Goal: Task Accomplishment & Management: Use online tool/utility

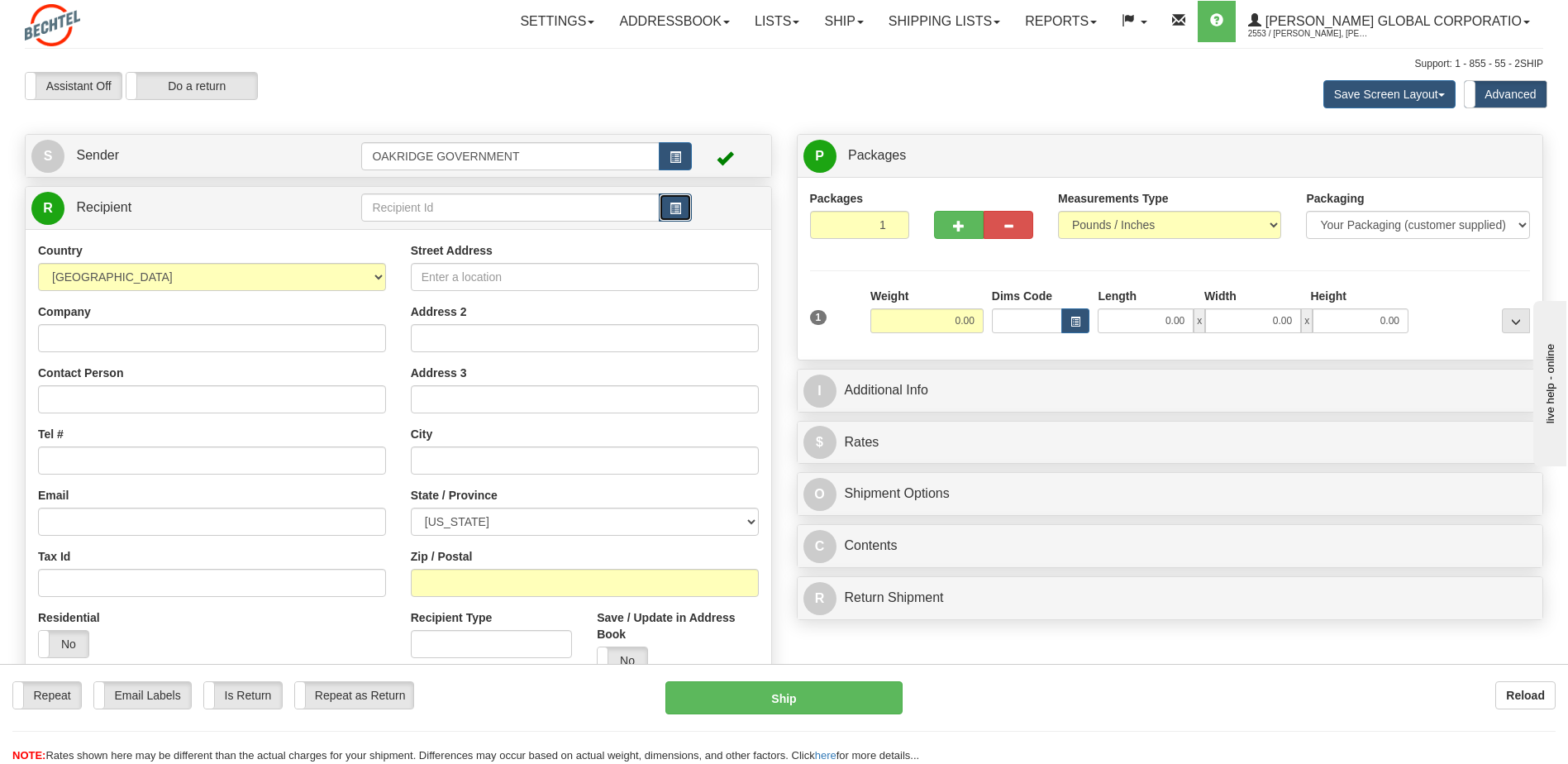
click at [678, 212] on span "button" at bounding box center [675, 209] width 12 height 11
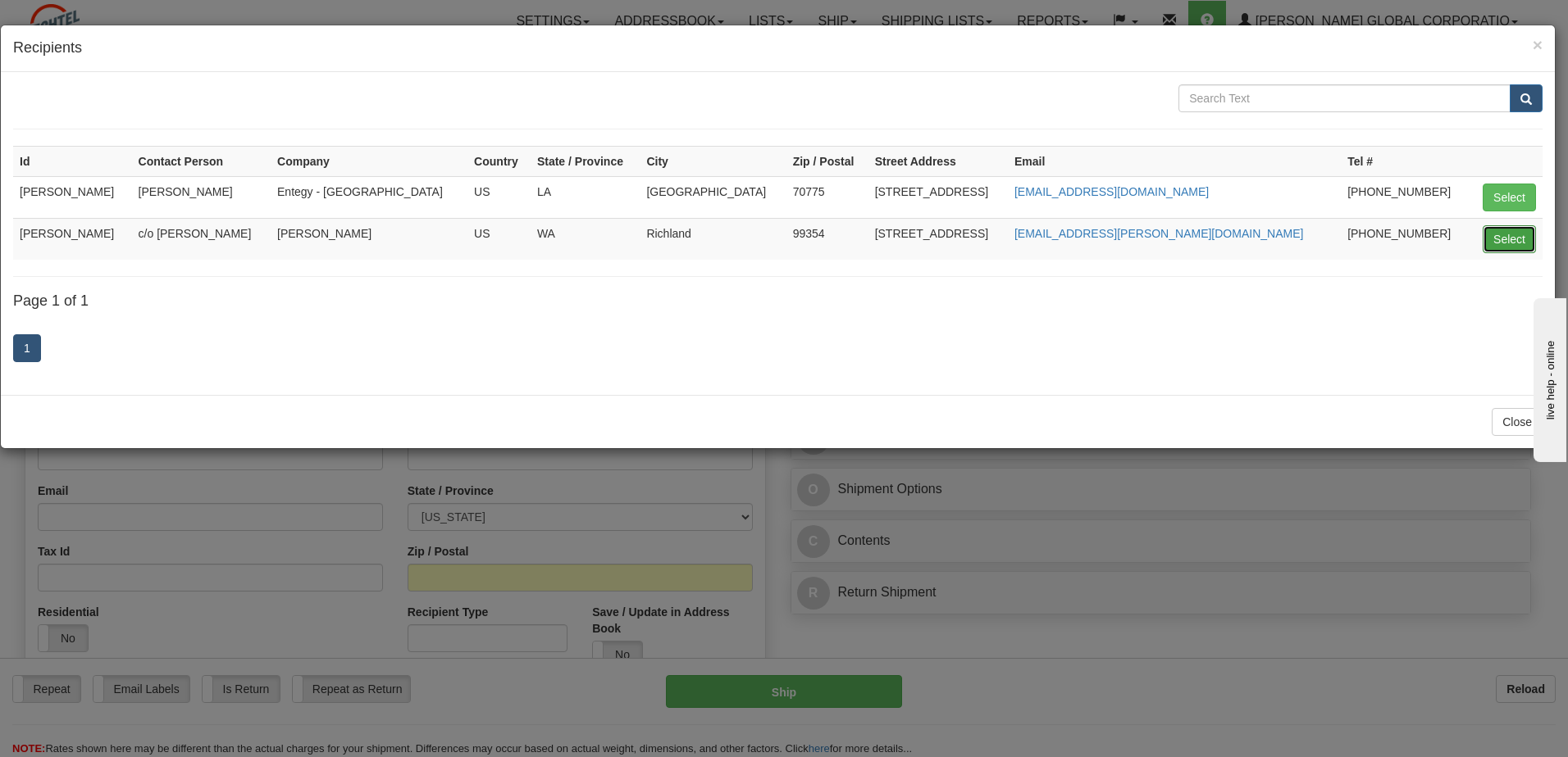
click at [1493, 236] on button "Select" at bounding box center [1508, 239] width 53 height 28
type input "MICHELLE WILSON"
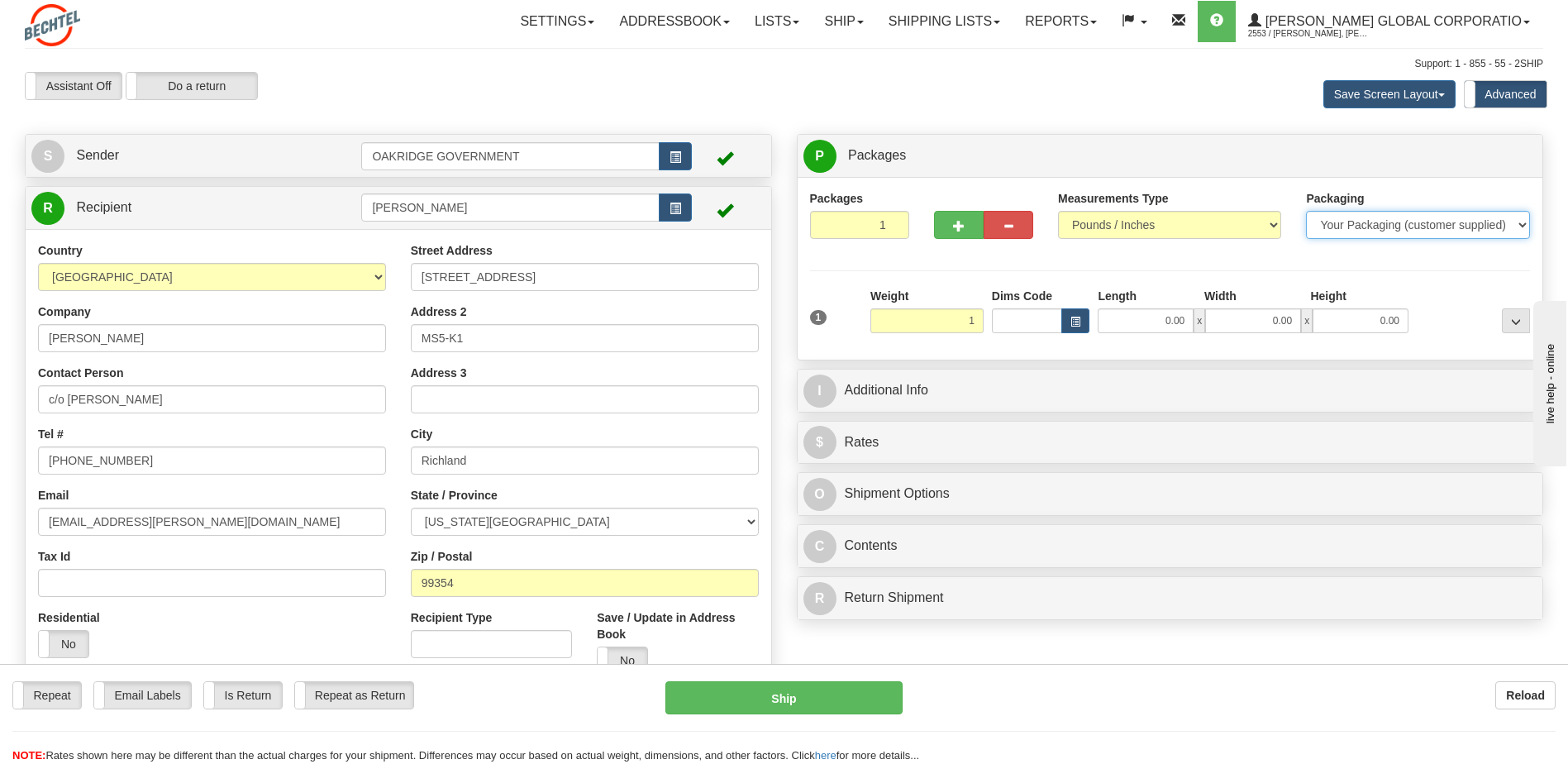
type input "1.00"
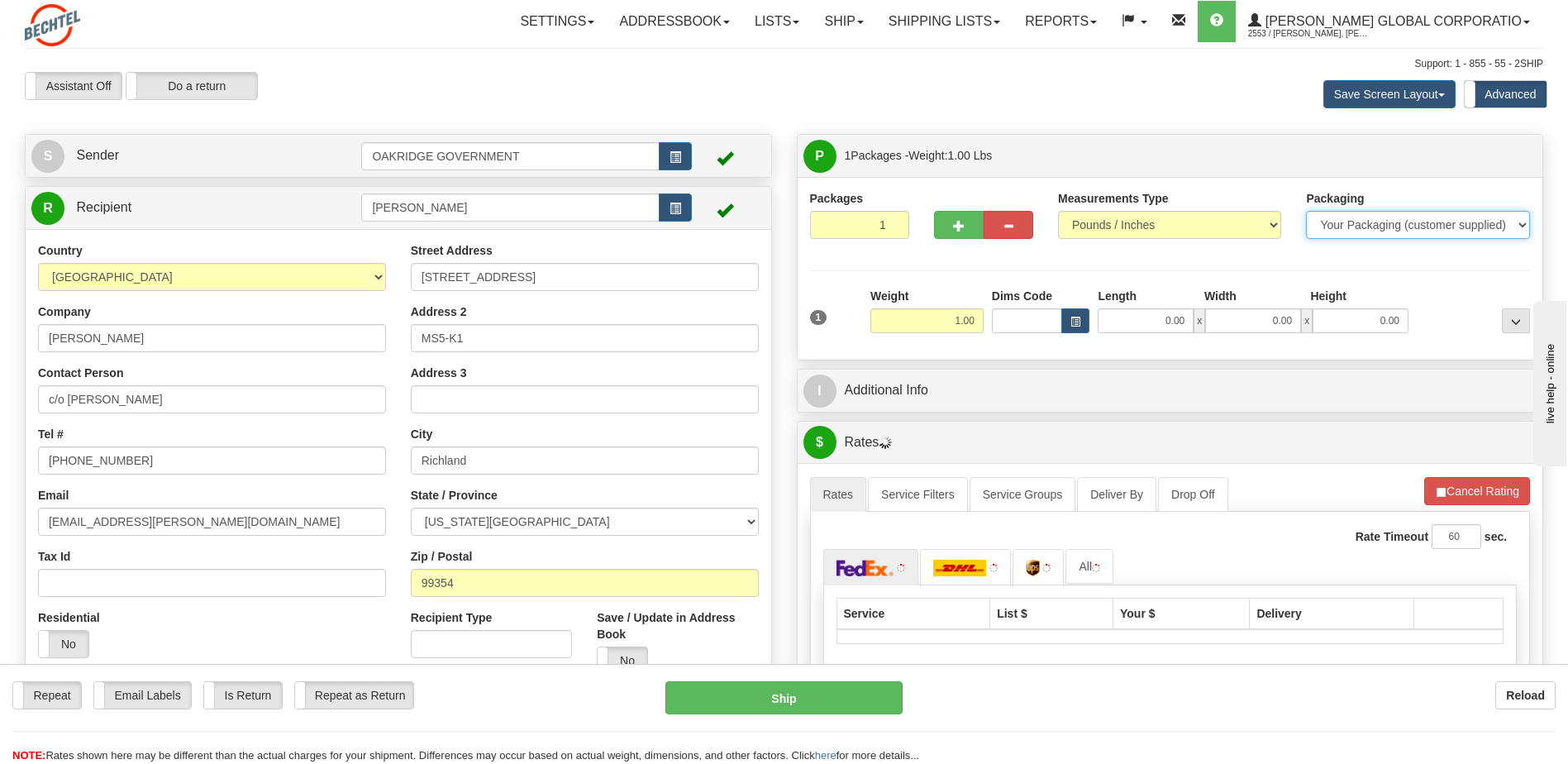
click at [1332, 235] on select "Your Packaging (customer supplied) Envelope (carrier supplied) Pack (carrier su…" at bounding box center [1418, 225] width 224 height 28
select select "2"
click at [1306, 211] on select "Your Packaging (customer supplied) Envelope (carrier supplied) Pack (carrier su…" at bounding box center [1418, 225] width 224 height 28
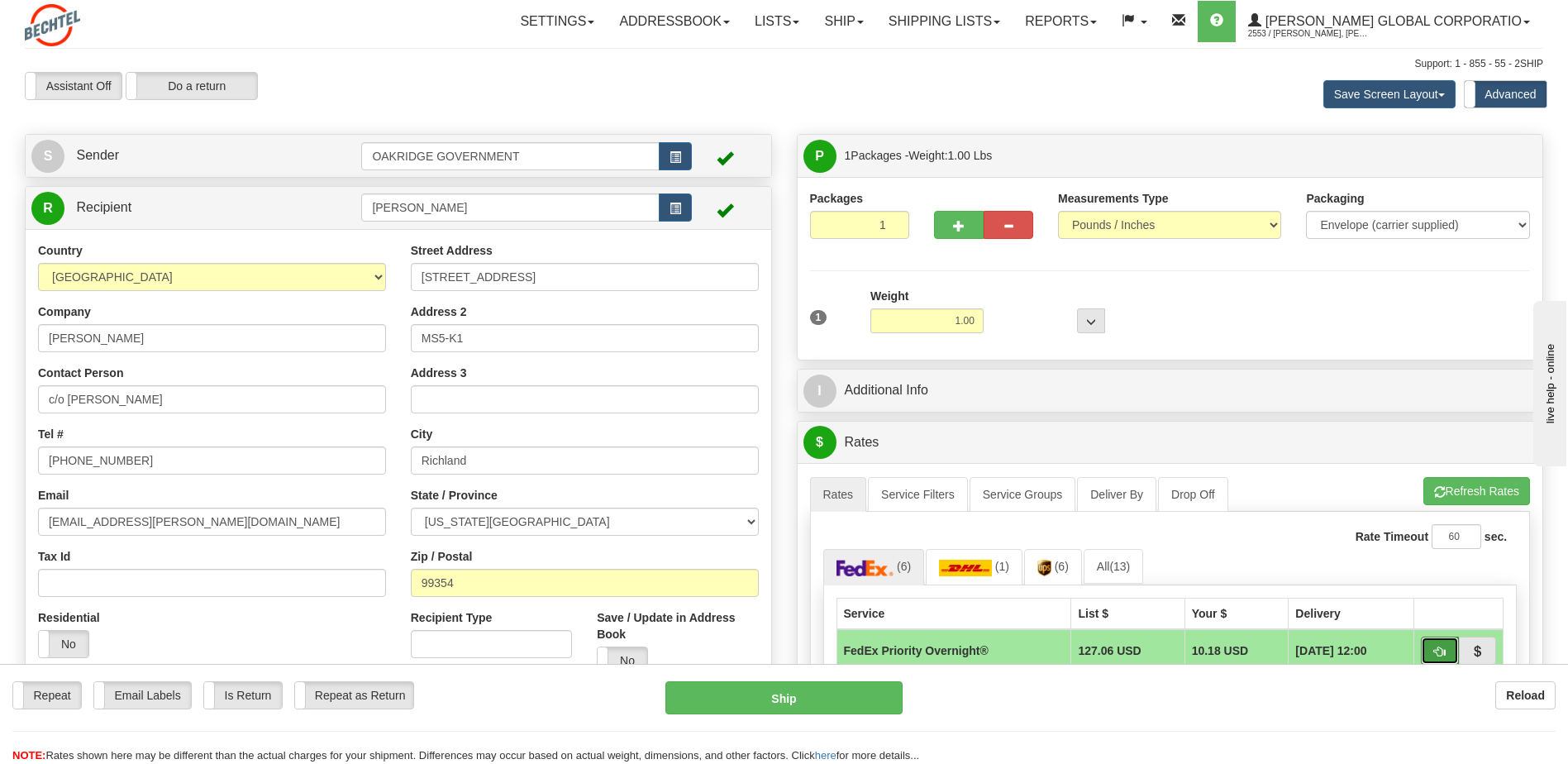
click at [1438, 652] on span "button" at bounding box center [1440, 652] width 12 height 11
type input "01"
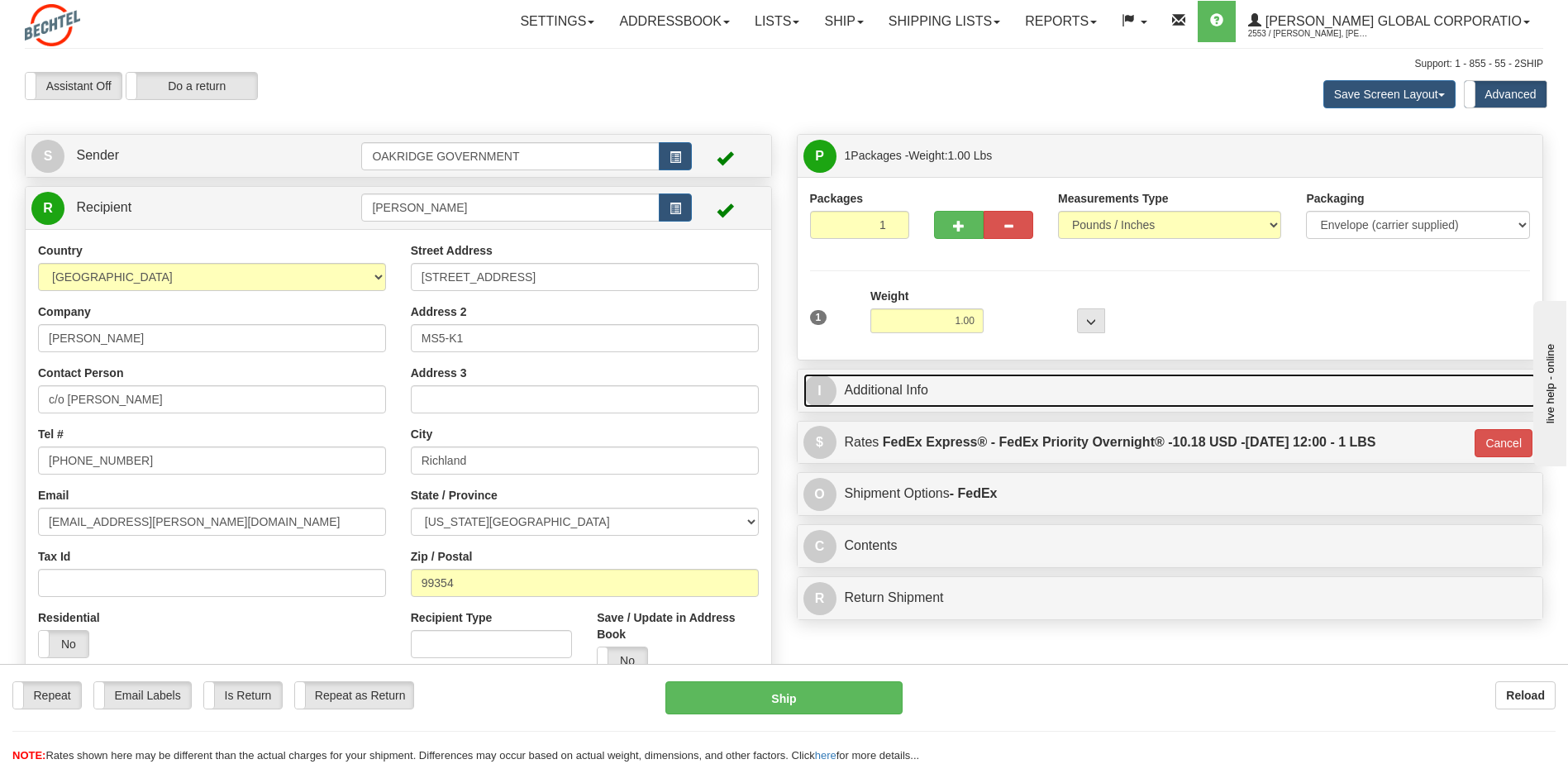
click at [850, 393] on link "I Additional Info" at bounding box center [1171, 390] width 734 height 34
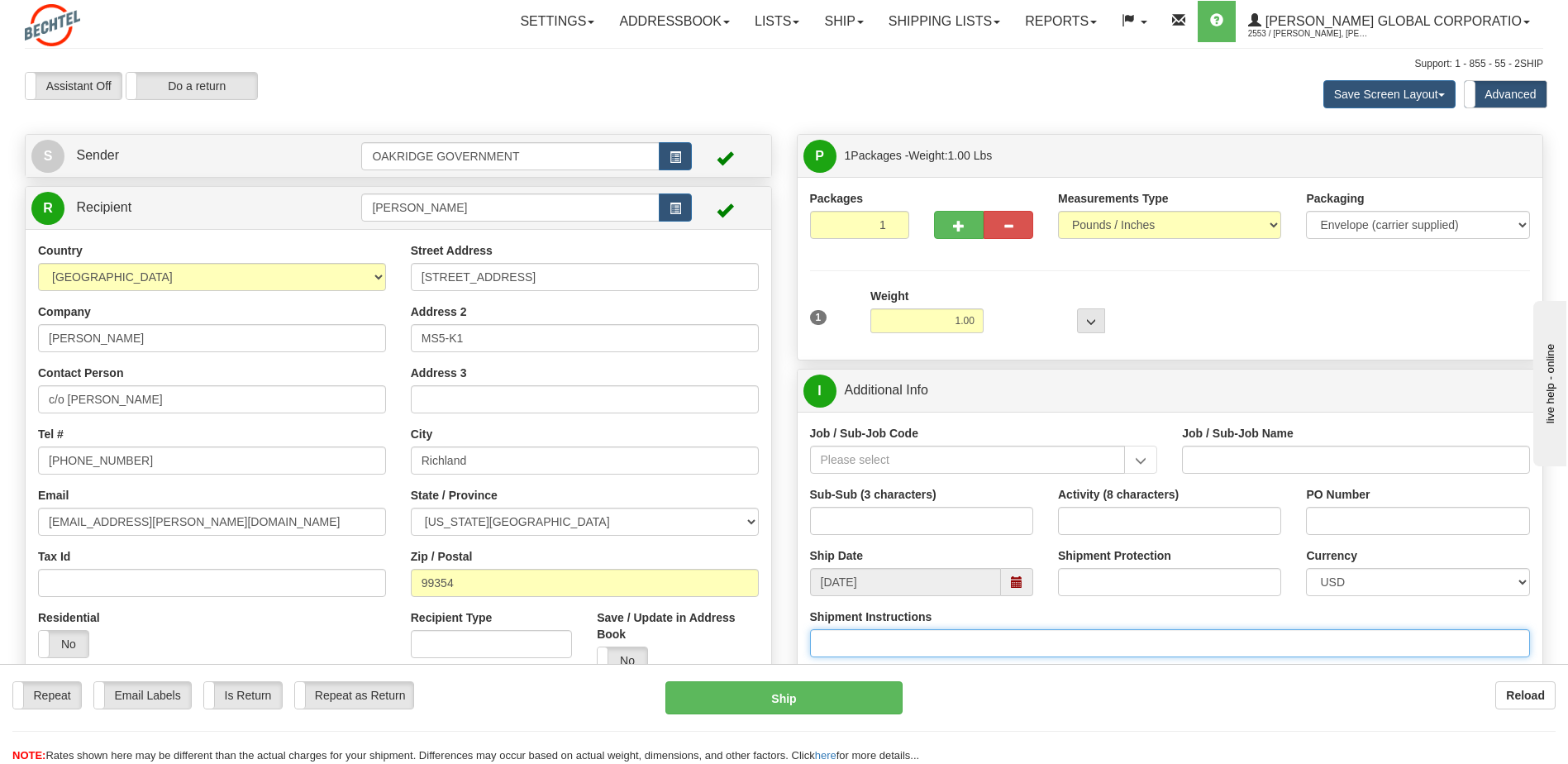
click at [874, 653] on input "Shipment Instructions" at bounding box center [1170, 643] width 721 height 28
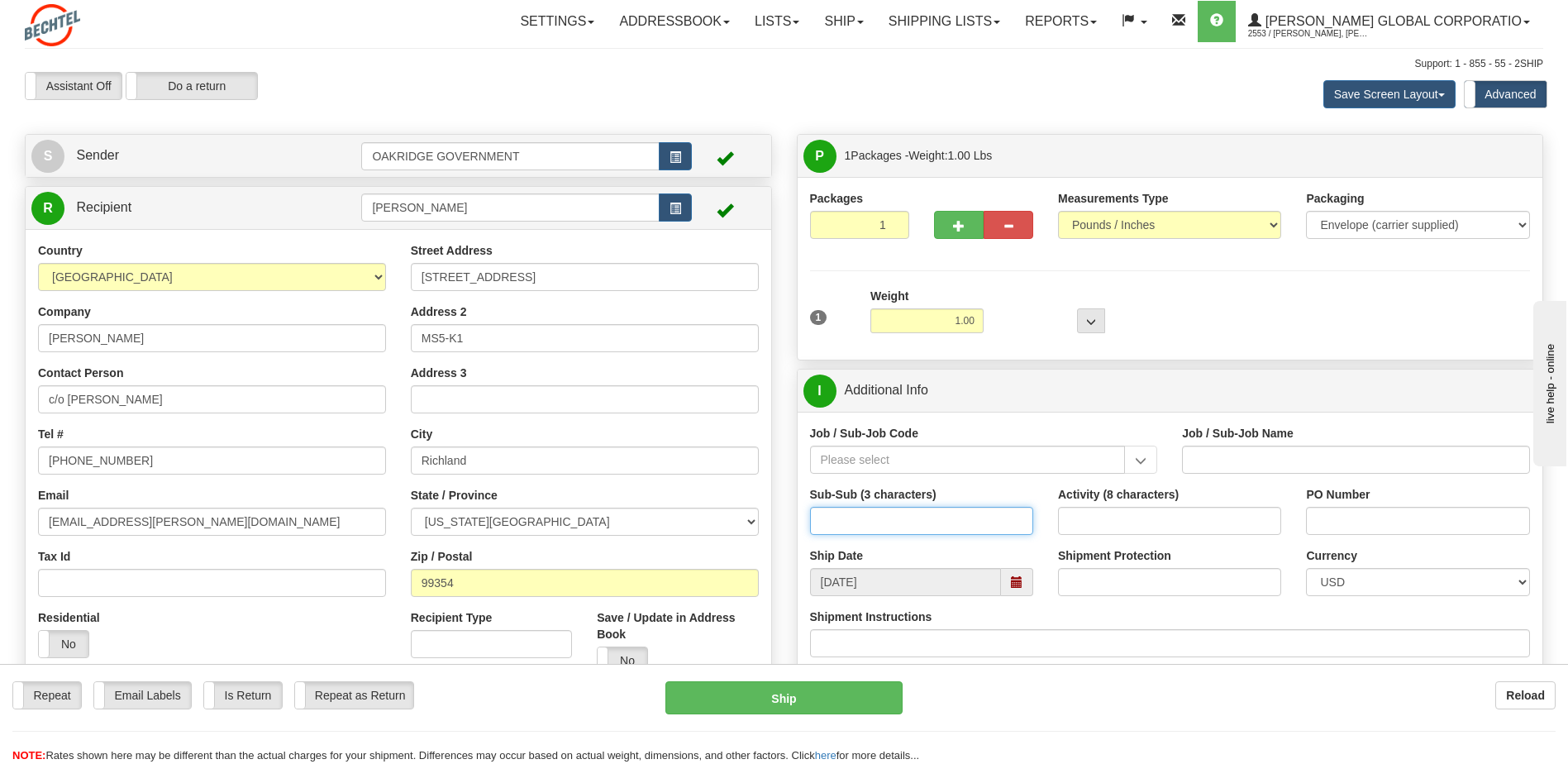
click at [877, 525] on input "Sub-Sub (3 characters)" at bounding box center [922, 520] width 224 height 28
click at [870, 458] on input "Job / Sub-Job Code" at bounding box center [967, 459] width 315 height 28
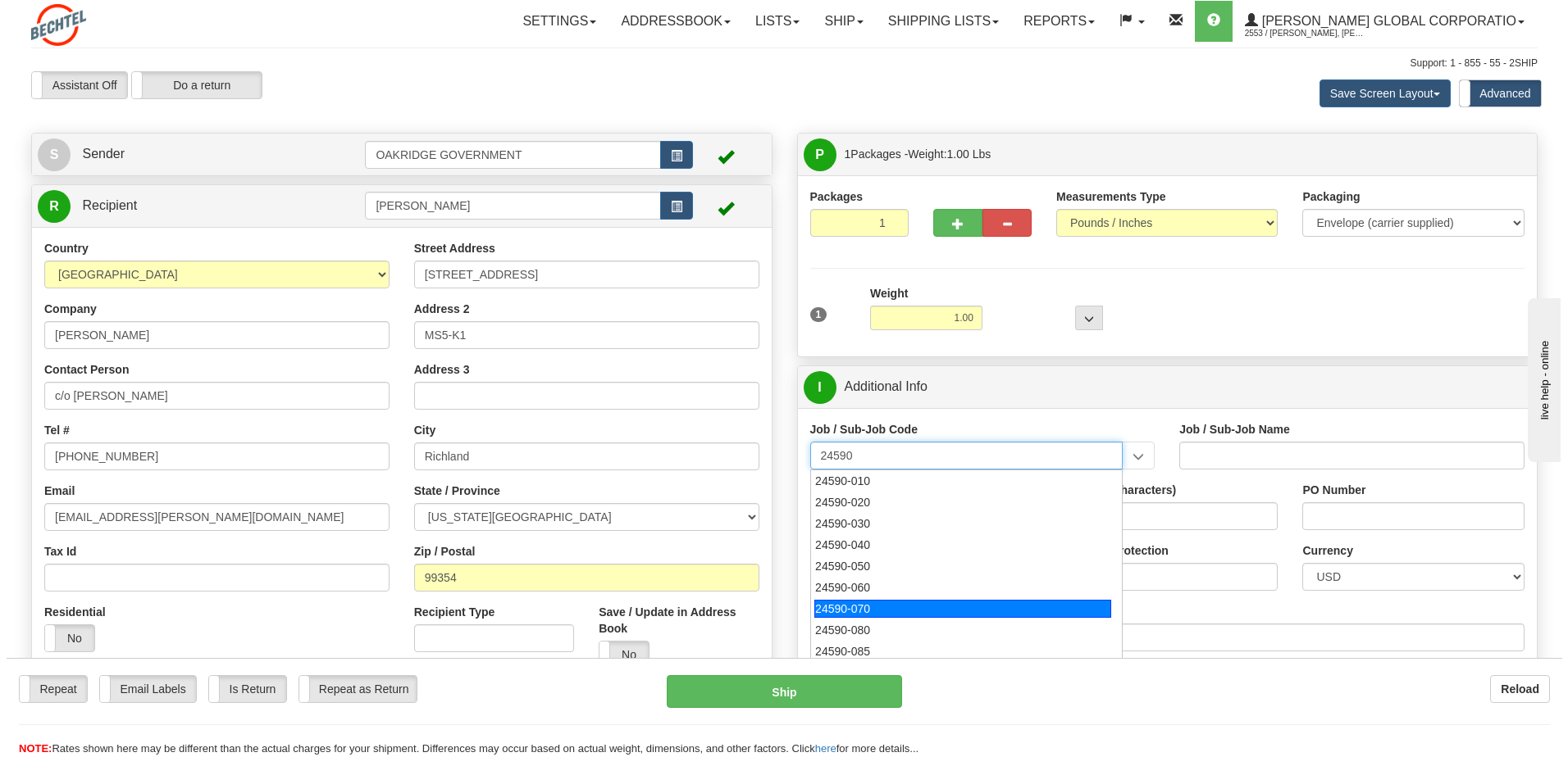
scroll to position [82, 0]
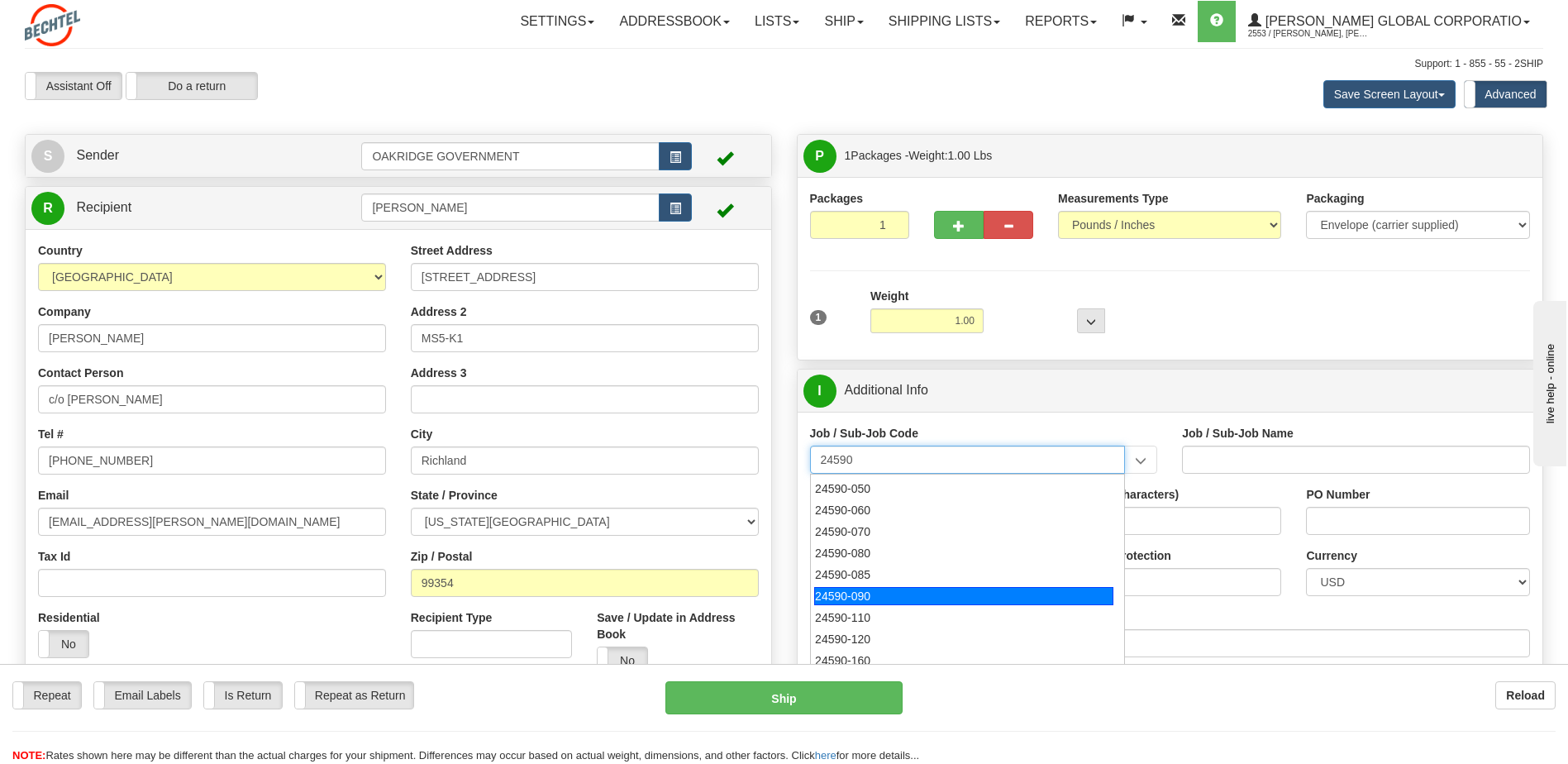
click at [869, 601] on div "24590-090" at bounding box center [964, 597] width 299 height 18
type input "24590-090"
type input "WTP - ALLOCATED COST-SHARED SERVICES"
type input "24590-090"
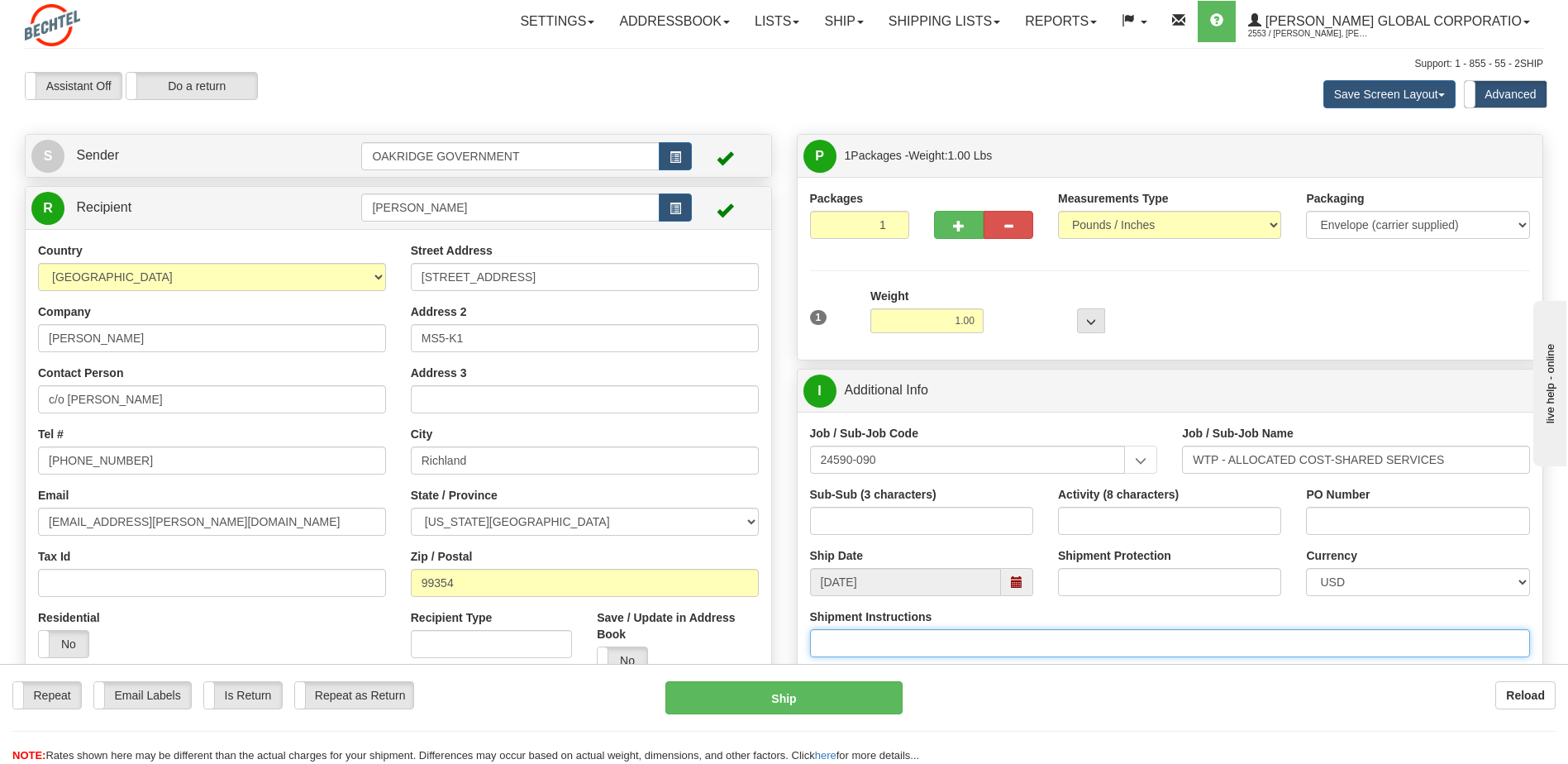
click at [874, 639] on input "Shipment Instructions" at bounding box center [1170, 643] width 721 height 28
click at [989, 644] on input "Shipment Instructions" at bounding box center [1170, 643] width 721 height 28
paste input "24590-090-1L0-9010"
type input "24590-090-1L0-9010"
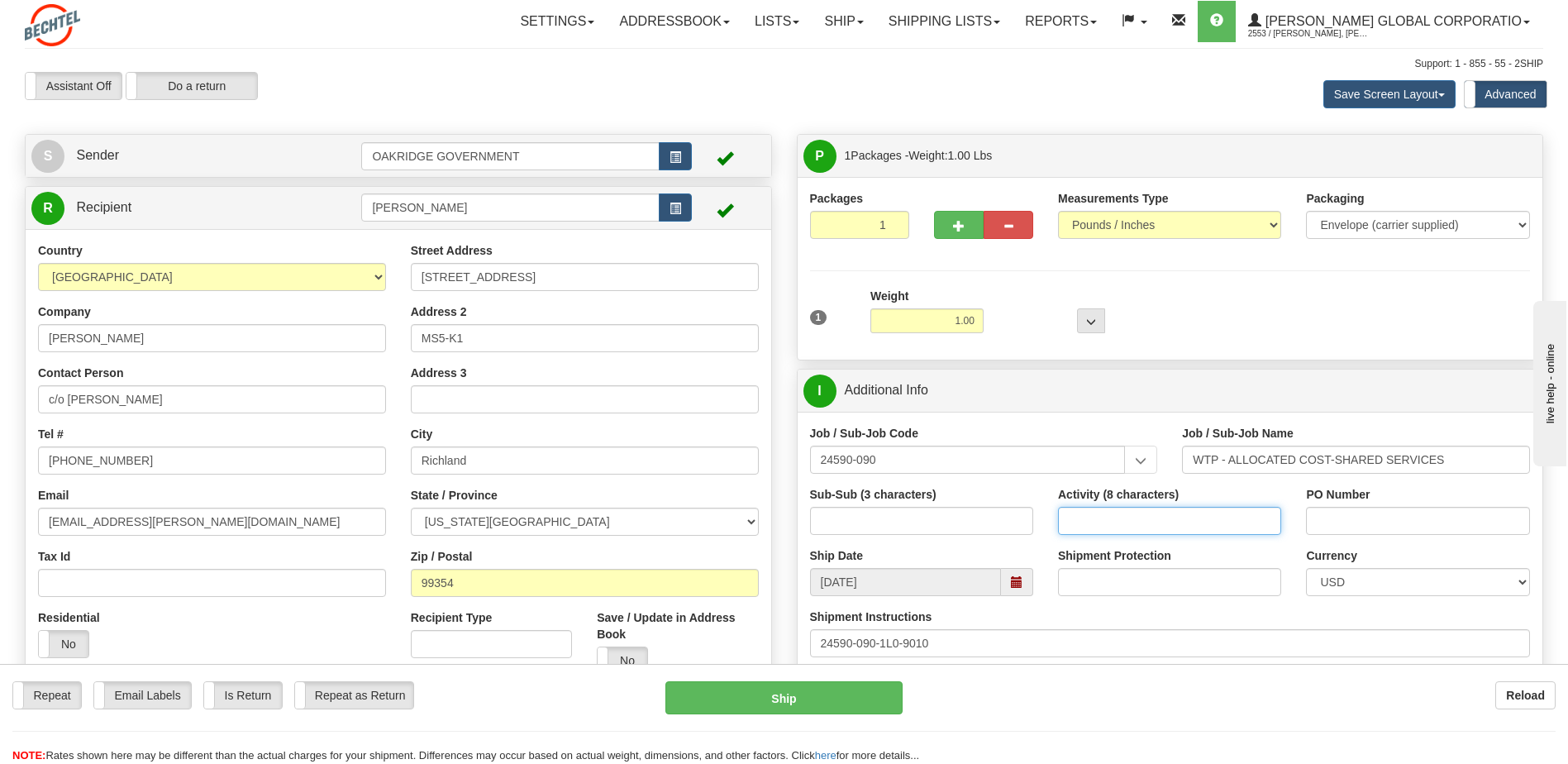
click at [1127, 516] on input "Activity (8 characters)" at bounding box center [1170, 520] width 224 height 28
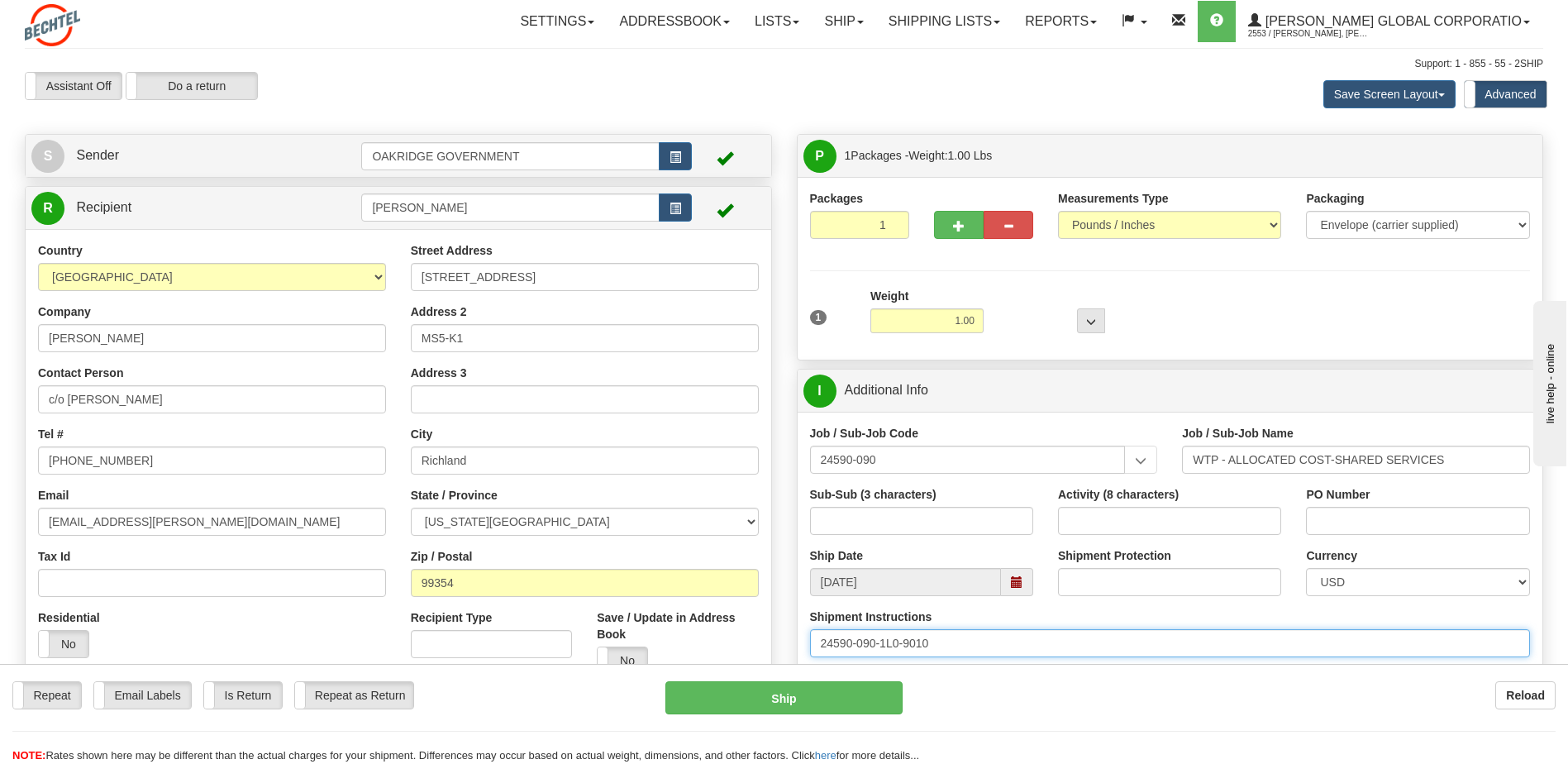
drag, startPoint x: 925, startPoint y: 644, endPoint x: 884, endPoint y: 647, distance: 41.1
click at [883, 647] on input "24590-090-1L0-9010" at bounding box center [1170, 643] width 721 height 28
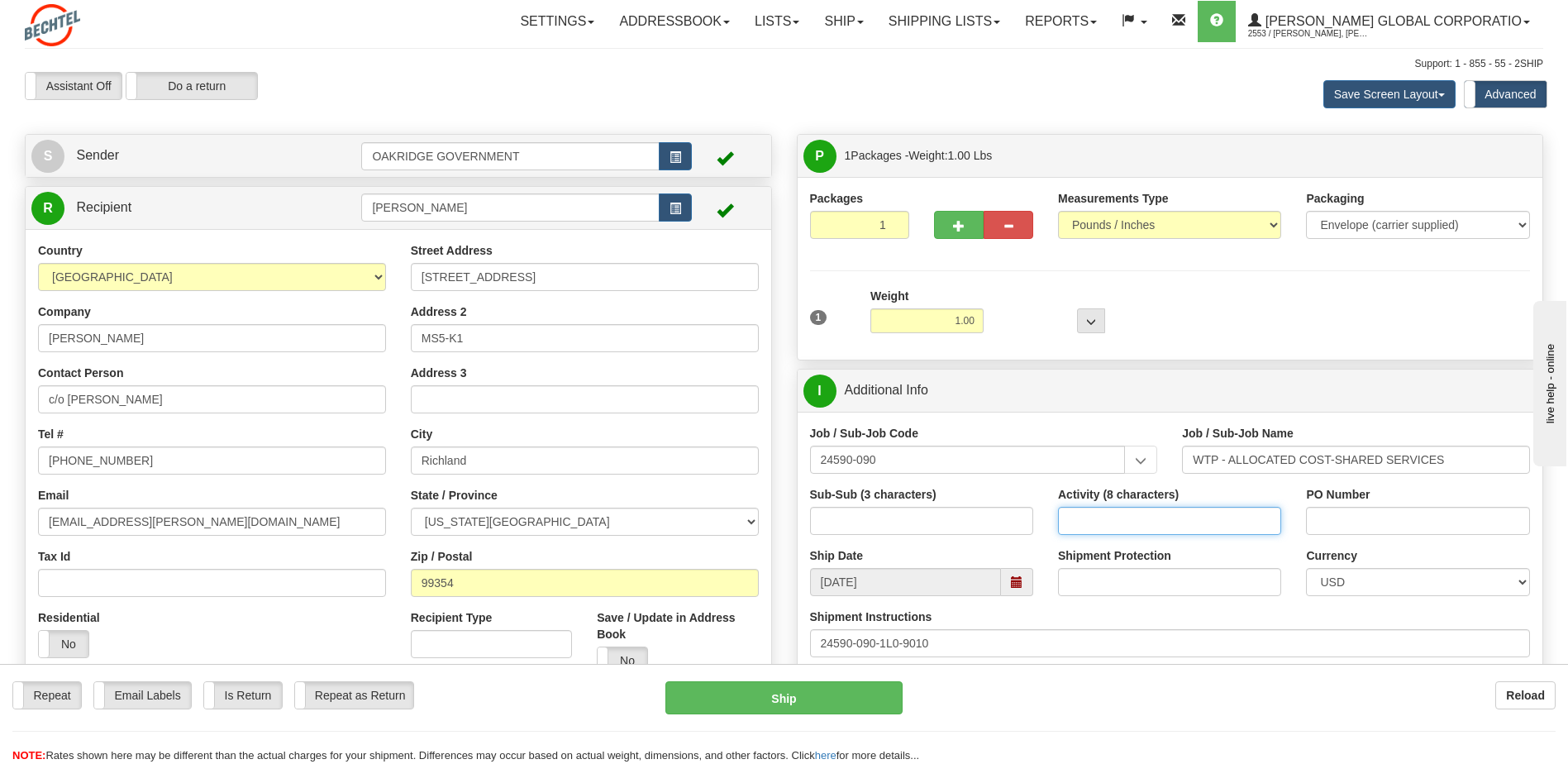
click at [1066, 521] on input "Activity (8 characters)" at bounding box center [1170, 520] width 224 height 28
paste input "1L0-9010"
type input "1L0-9010"
click at [1271, 716] on div "Repeat Repeat Email Labels Email Labels Edit Is Return Is Return Repeat as Retu…" at bounding box center [784, 722] width 1568 height 83
click at [785, 700] on button "Ship" at bounding box center [784, 698] width 236 height 33
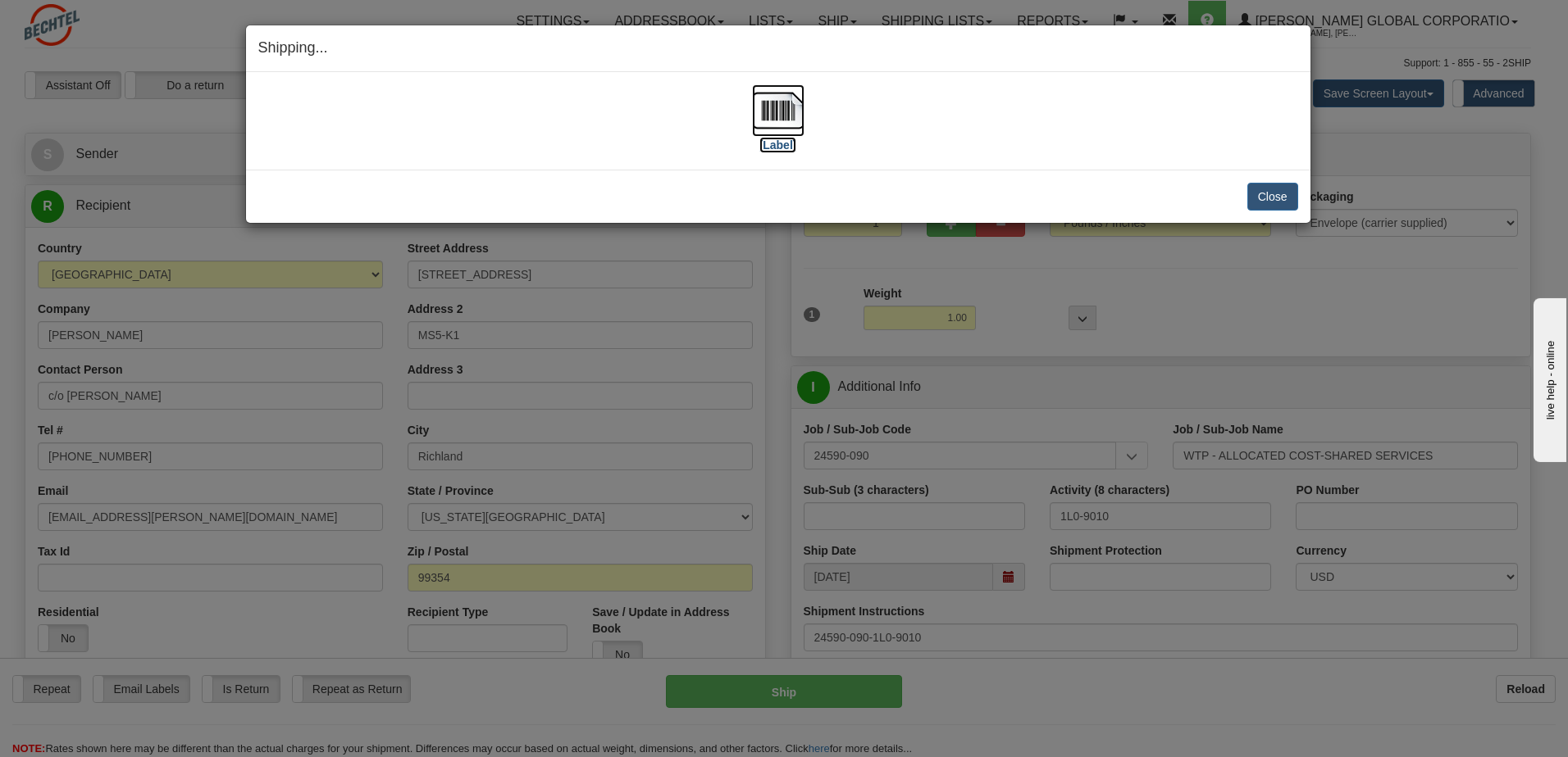
click at [782, 145] on label "[Label]" at bounding box center [778, 145] width 38 height 16
click at [1283, 204] on button "Close" at bounding box center [1272, 196] width 50 height 28
